Goal: Task Accomplishment & Management: Use online tool/utility

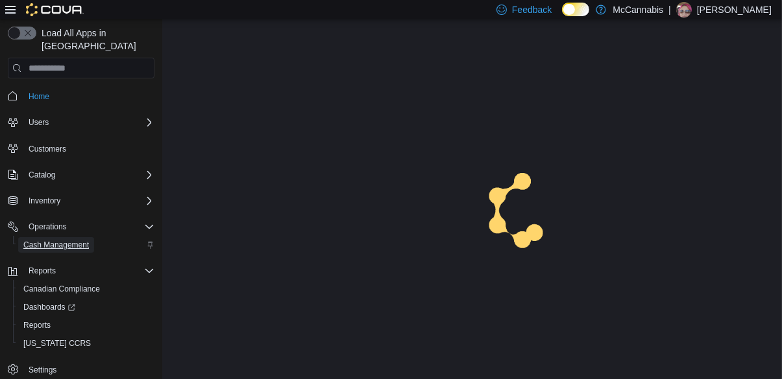
click at [75, 240] on span "Cash Management" at bounding box center [56, 245] width 66 height 10
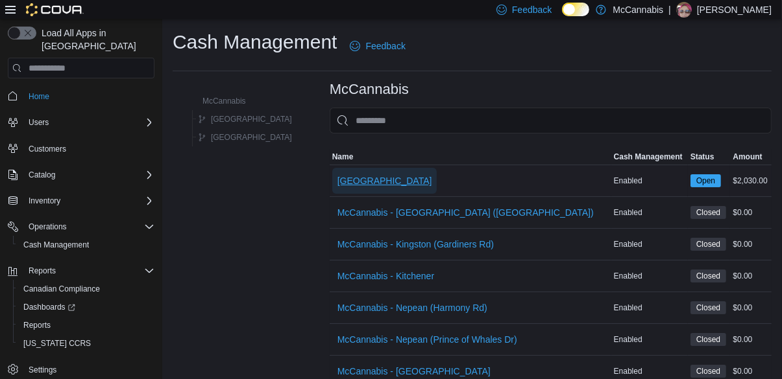
click at [338, 185] on span "[GEOGRAPHIC_DATA]" at bounding box center [384, 180] width 95 height 13
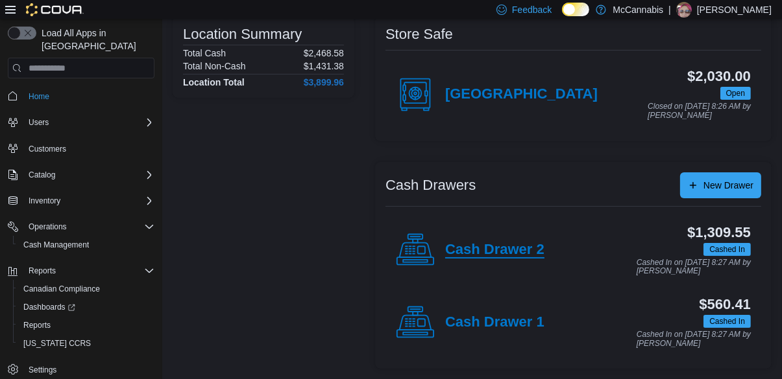
click at [490, 249] on h4 "Cash Drawer 2" at bounding box center [494, 250] width 99 height 17
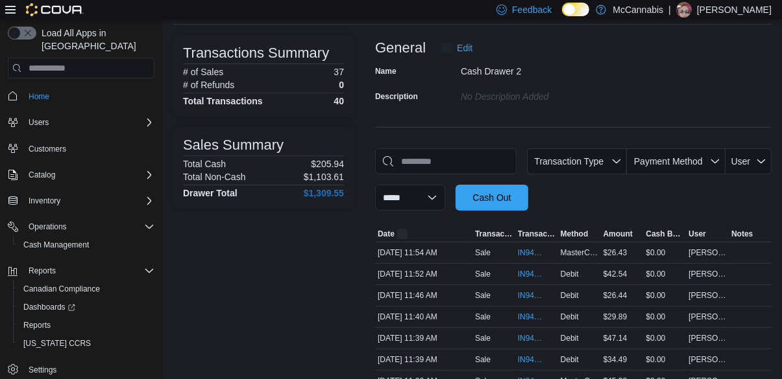
scroll to position [112, 0]
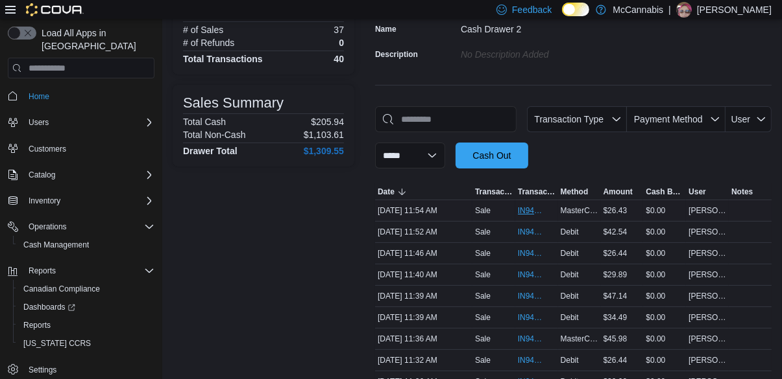
click at [530, 216] on span "IN94RX-499937" at bounding box center [530, 211] width 25 height 10
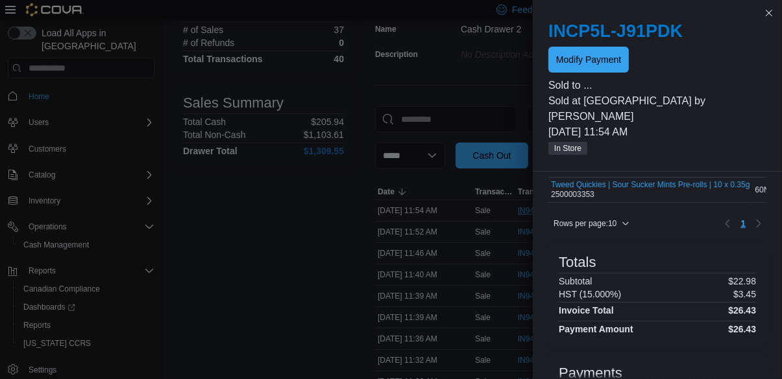
scroll to position [0, 0]
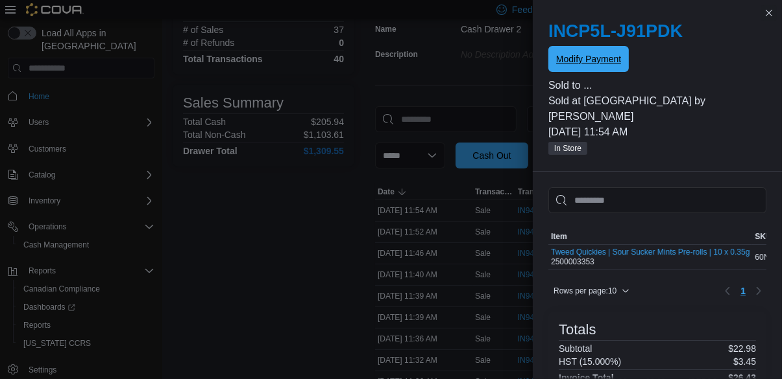
click at [612, 66] on span "Modify Payment" at bounding box center [588, 59] width 65 height 26
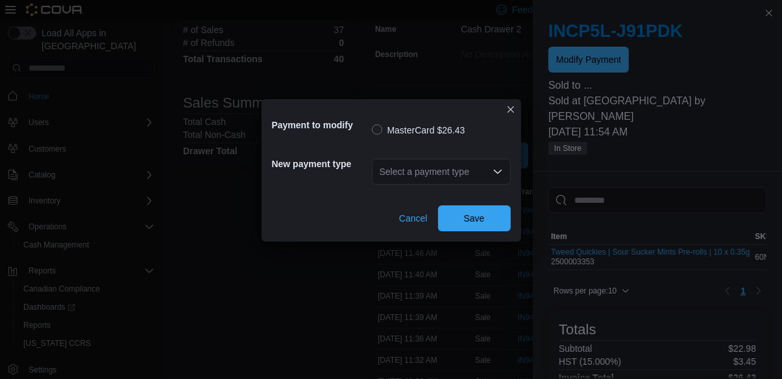
click at [460, 172] on div "Select a payment type" at bounding box center [441, 172] width 139 height 26
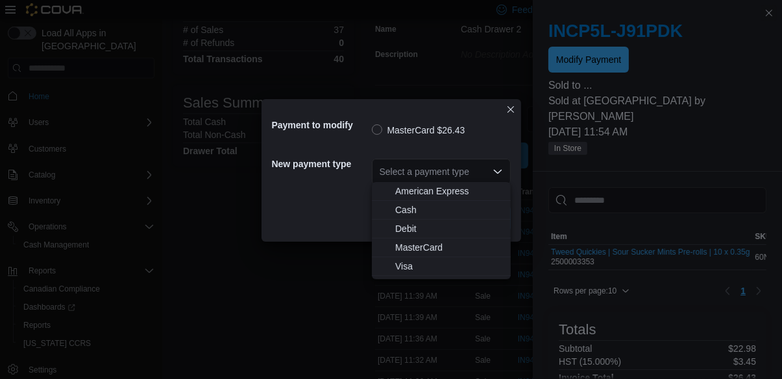
scroll to position [112, 0]
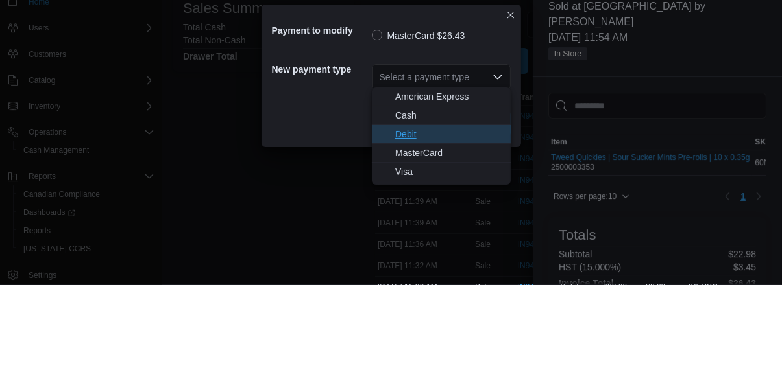
click at [426, 232] on span "Debit" at bounding box center [449, 228] width 108 height 13
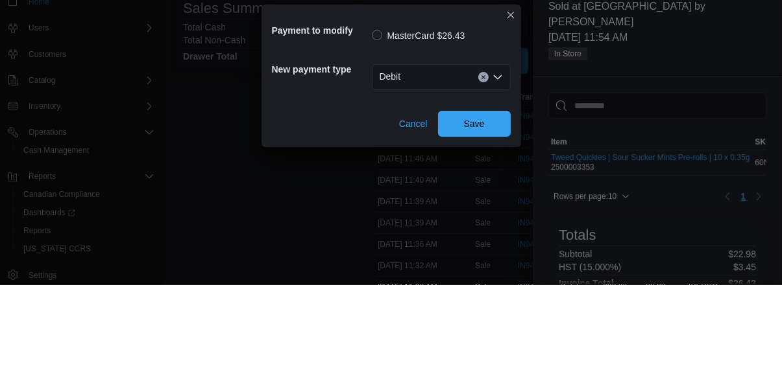
click at [446, 169] on div "Debit Combo box. Selected. Debit. Press Backspace to delete Debit. Combo box in…" at bounding box center [441, 172] width 139 height 26
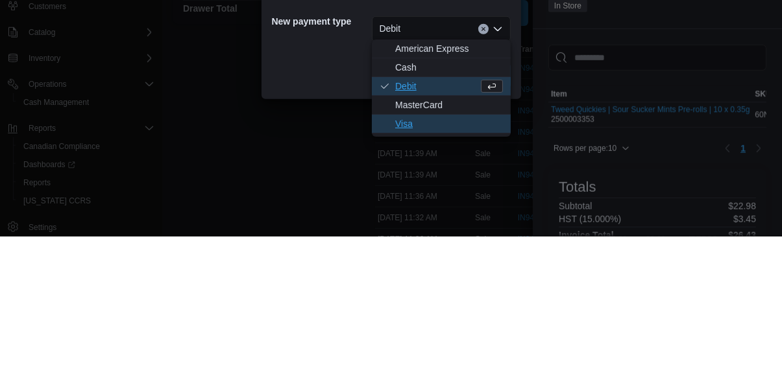
click at [410, 270] on span "Visa" at bounding box center [449, 266] width 108 height 13
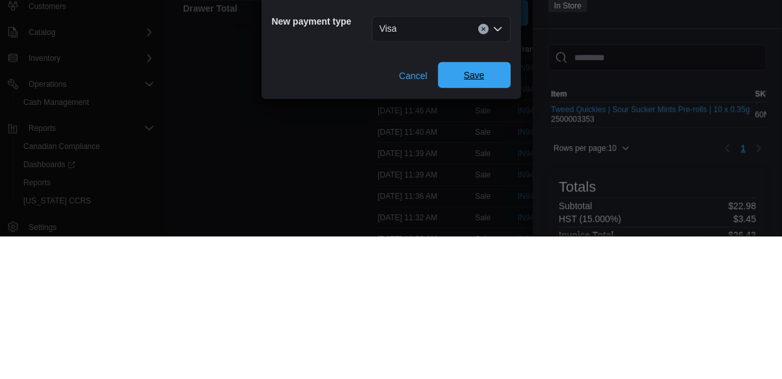
click at [480, 223] on span "Save" at bounding box center [474, 218] width 57 height 26
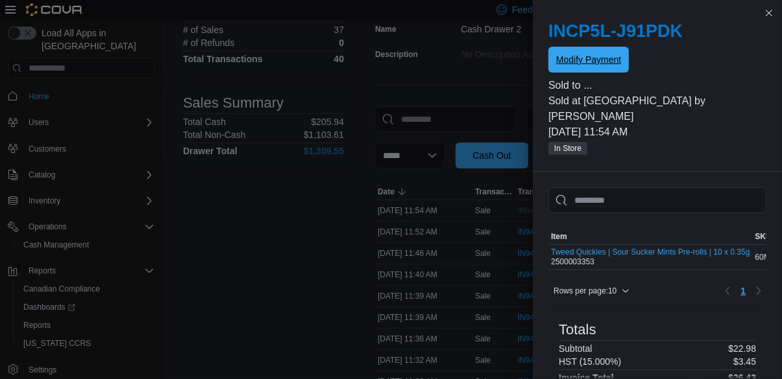
scroll to position [0, 0]
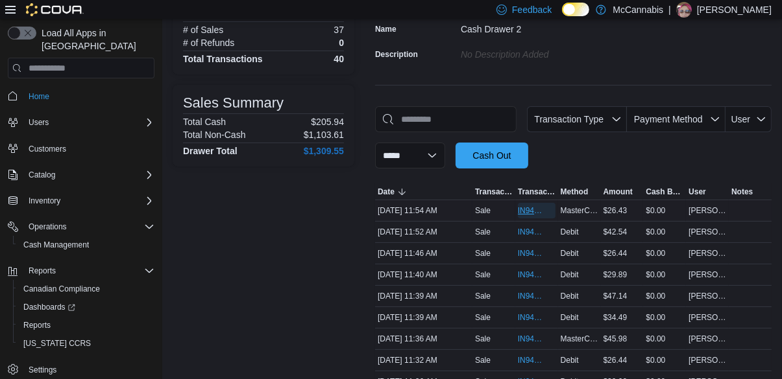
click at [534, 216] on span "IN94RX-499937" at bounding box center [530, 211] width 25 height 10
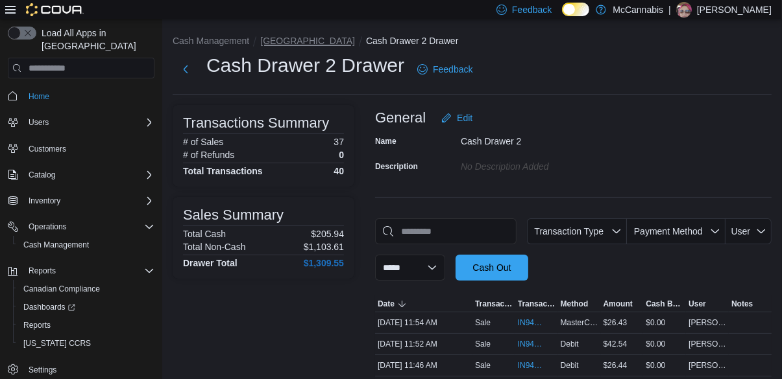
click at [277, 45] on button "[GEOGRAPHIC_DATA]" at bounding box center [307, 41] width 95 height 10
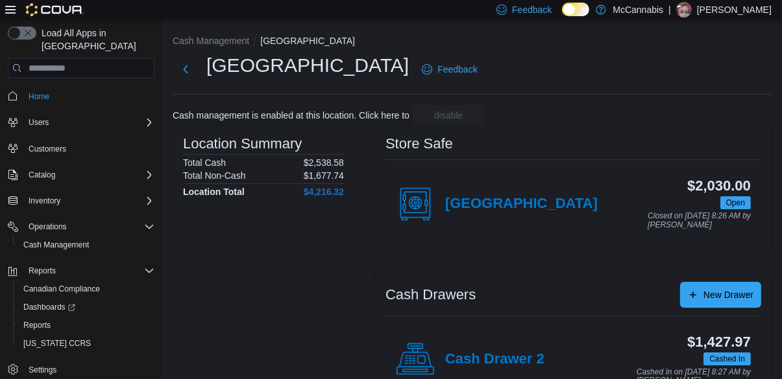
scroll to position [50, 0]
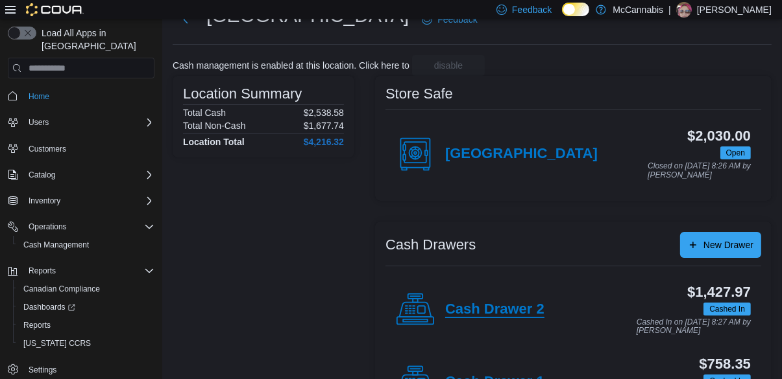
click at [498, 313] on h4 "Cash Drawer 2" at bounding box center [494, 310] width 99 height 17
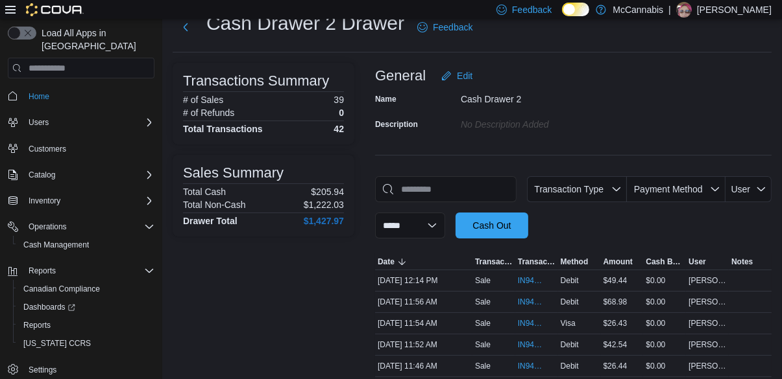
scroll to position [62, 0]
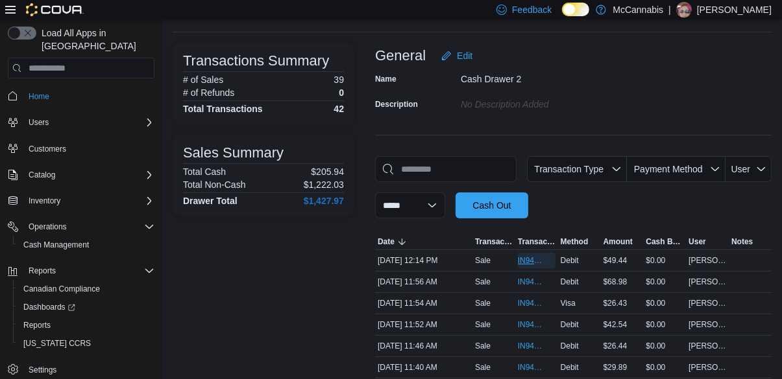
click at [536, 257] on span "IN94RX-499952" at bounding box center [537, 261] width 38 height 16
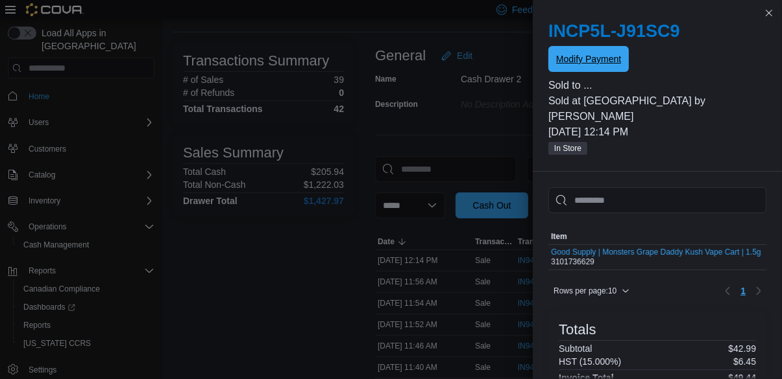
click at [578, 54] on span "Modify Payment" at bounding box center [588, 59] width 65 height 13
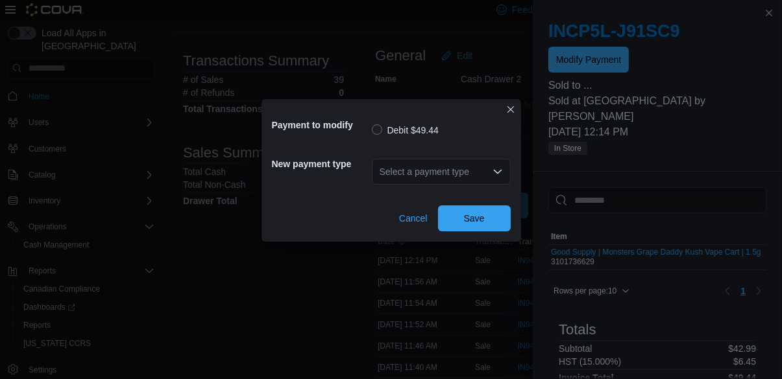
click at [395, 185] on div "Select a payment type" at bounding box center [441, 172] width 139 height 26
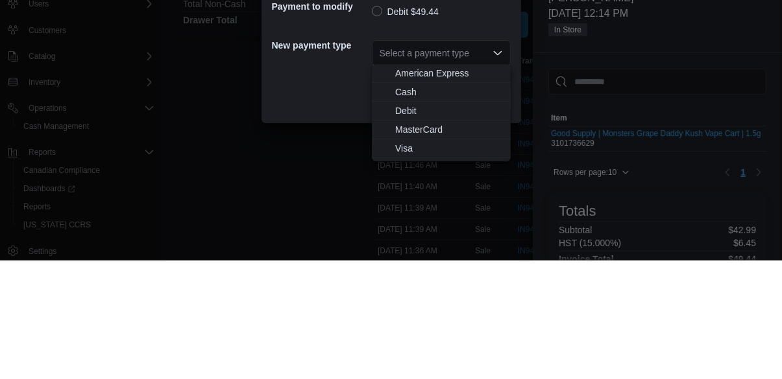
scroll to position [125, 0]
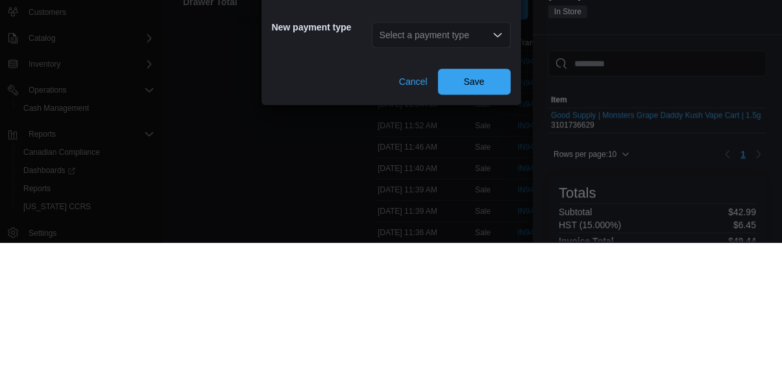
click at [415, 161] on div "Select a payment type Combo box. Selected. Combo box input. Select a payment ty…" at bounding box center [441, 172] width 139 height 26
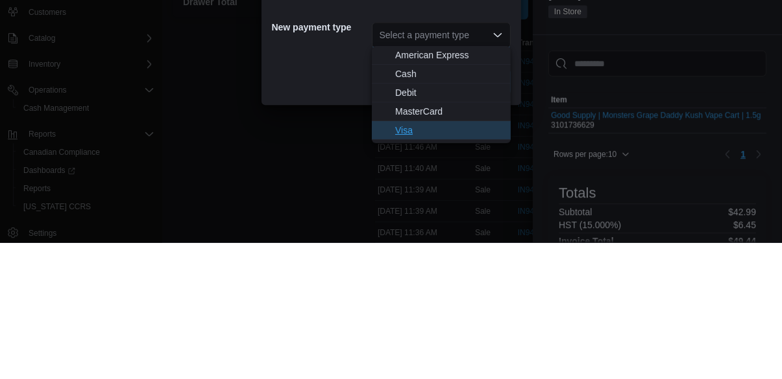
click at [413, 258] on button "Visa" at bounding box center [441, 267] width 139 height 19
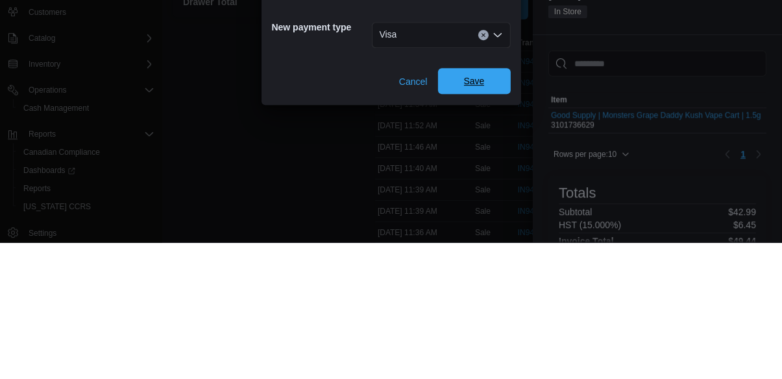
click at [470, 205] on span "Save" at bounding box center [474, 218] width 57 height 26
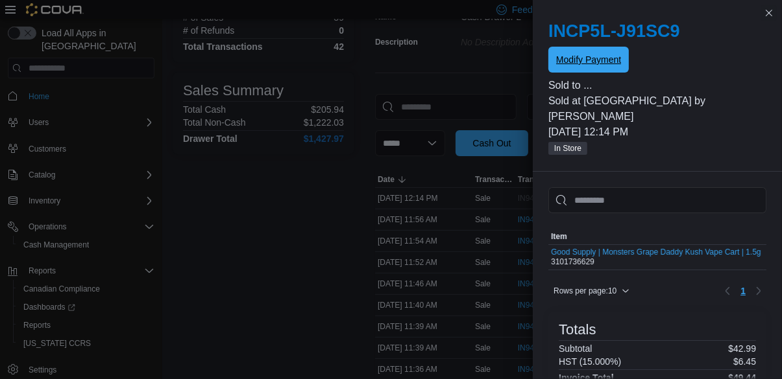
scroll to position [0, 0]
